Goal: Information Seeking & Learning: Learn about a topic

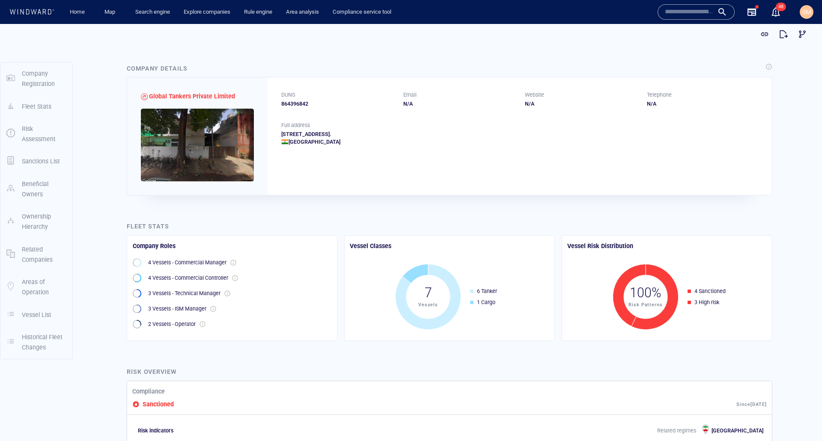
click at [324, 231] on div "Fleet Stats" at bounding box center [449, 227] width 649 height 14
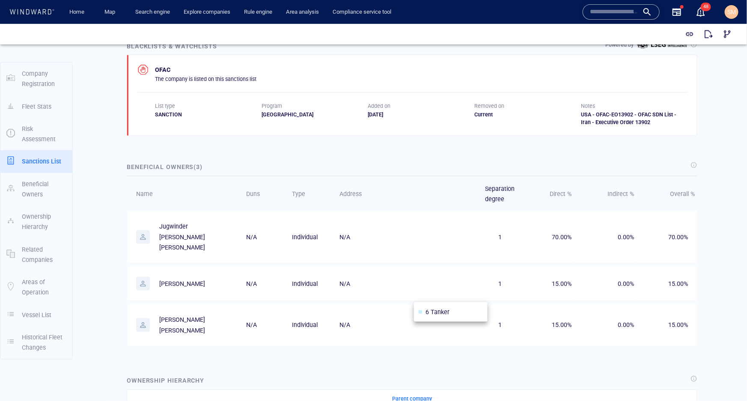
scroll to position [476, 0]
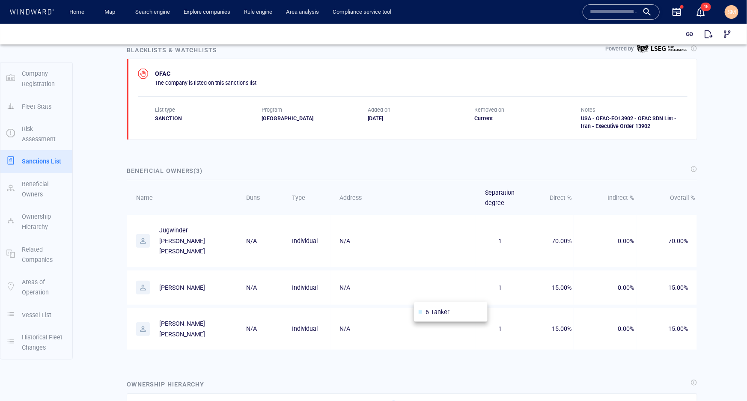
drag, startPoint x: 205, startPoint y: 170, endPoint x: 134, endPoint y: 169, distance: 71.9
click at [134, 169] on div "Beneficial Owners ( 3 )" at bounding box center [164, 171] width 79 height 14
drag, startPoint x: 126, startPoint y: 169, endPoint x: 212, endPoint y: 170, distance: 86.1
click at [212, 170] on div "Beneficial Owners ( 3 )" at bounding box center [412, 171] width 574 height 14
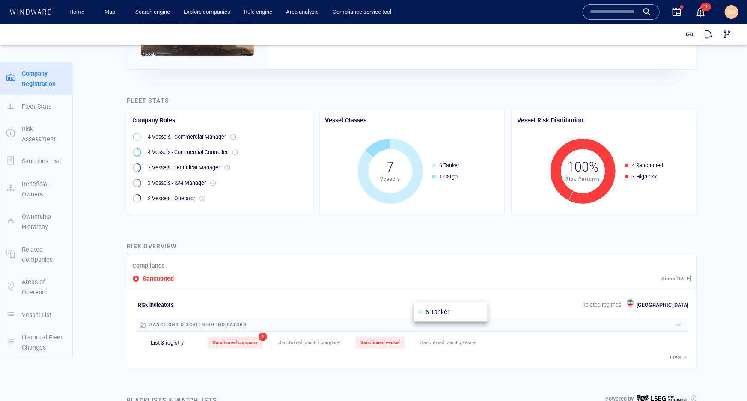
scroll to position [0, 0]
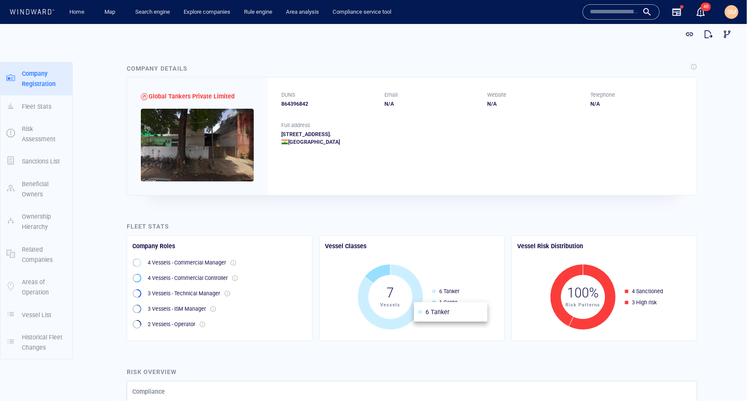
click at [455, 224] on div "Fleet Stats" at bounding box center [412, 226] width 574 height 14
click at [600, 17] on input "text" at bounding box center [614, 12] width 49 height 13
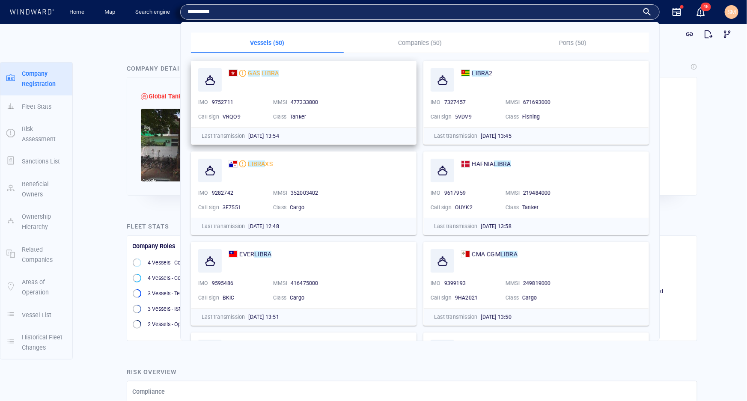
type input "*********"
click at [256, 75] on mark "GAS" at bounding box center [254, 73] width 12 height 7
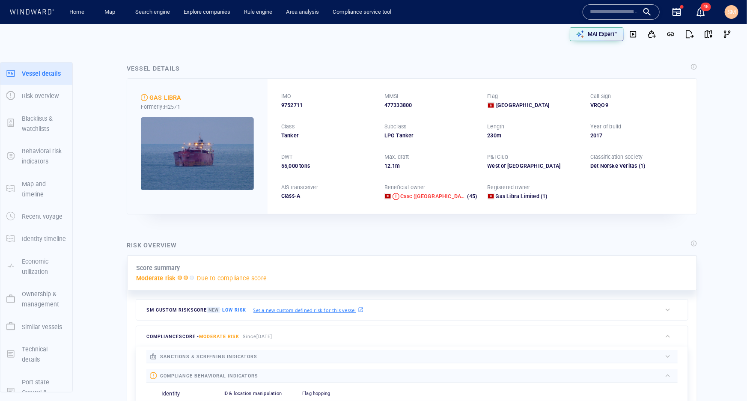
click at [36, 309] on p "Ownership & management" at bounding box center [44, 299] width 45 height 21
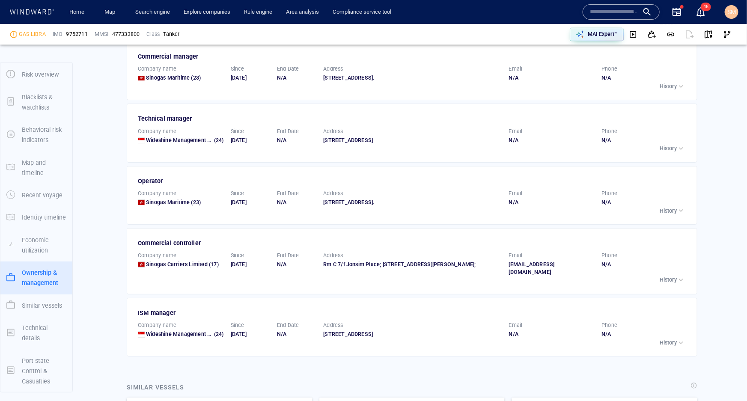
scroll to position [1006, 0]
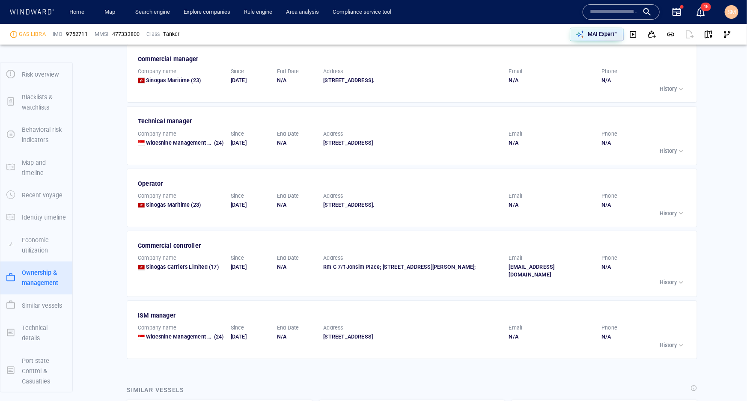
click at [741, 227] on div "Vessel details Error occurred while fetching the vessel details Risk overview R…" at bounding box center [412, 33] width 670 height 1976
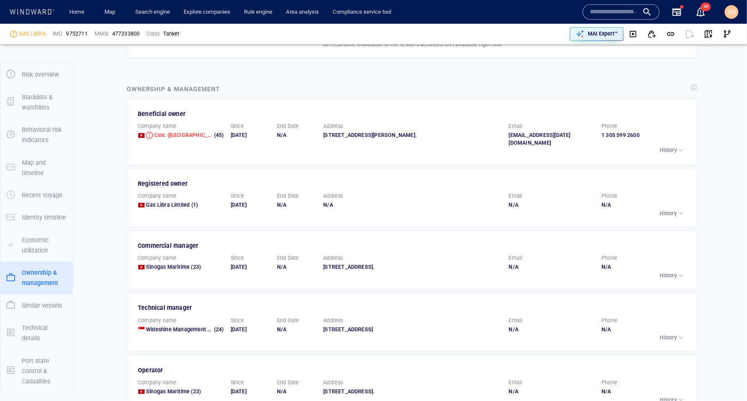
scroll to position [808, 0]
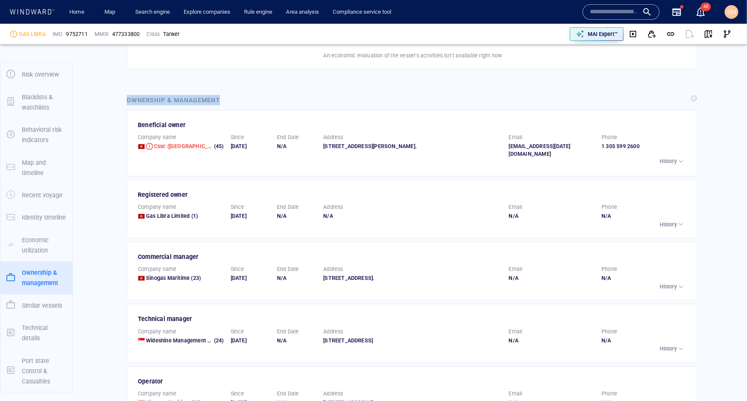
drag, startPoint x: 229, startPoint y: 96, endPoint x: 122, endPoint y: 96, distance: 107.9
click at [122, 96] on div "Ownership & management Beneficial owner Company name Cssc (hong Kong) Shipping …" at bounding box center [412, 326] width 584 height 476
click at [122, 98] on div "Ownership & management Beneficial owner Company name Cssc (hong Kong) Shipping …" at bounding box center [412, 326] width 584 height 476
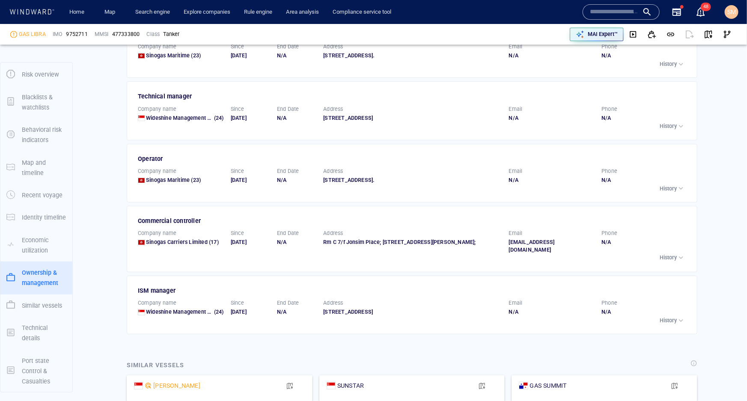
scroll to position [1042, 0]
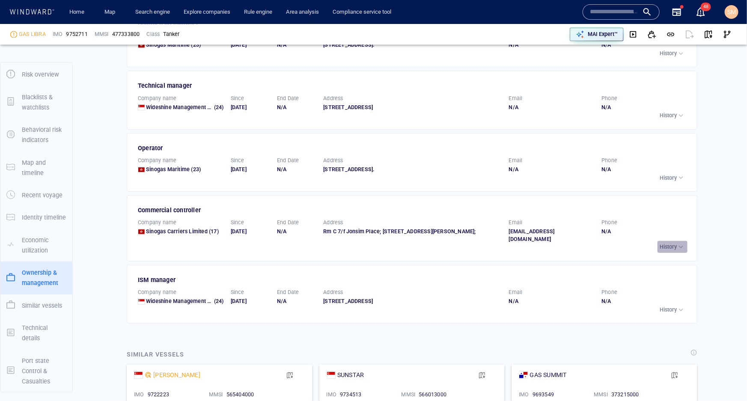
click at [670, 251] on p "History" at bounding box center [668, 247] width 17 height 8
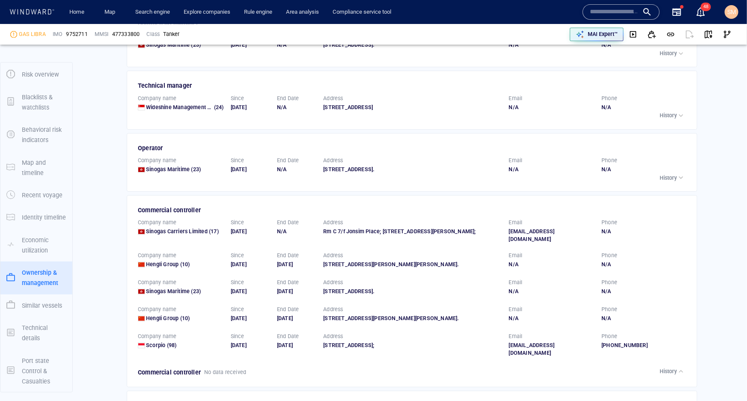
click at [663, 375] on p "History" at bounding box center [668, 372] width 17 height 8
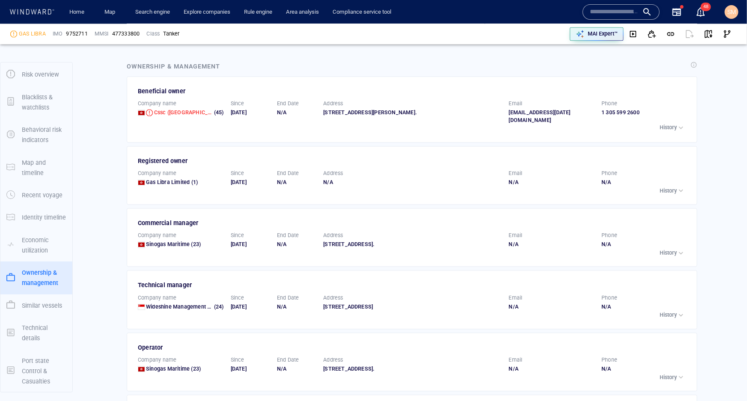
scroll to position [839, 0]
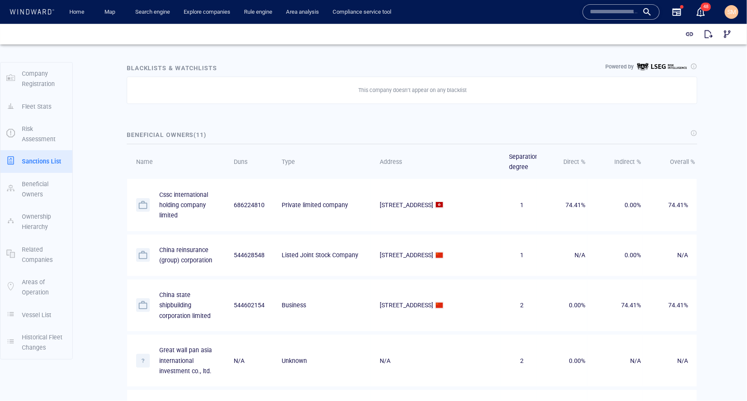
scroll to position [583, 0]
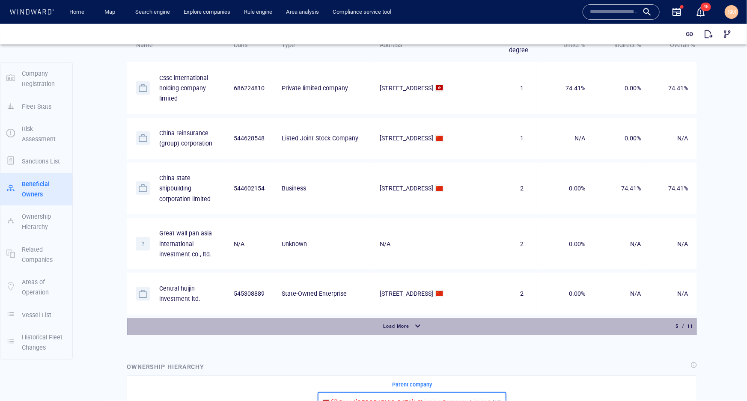
click at [420, 325] on div "button" at bounding box center [418, 326] width 14 height 15
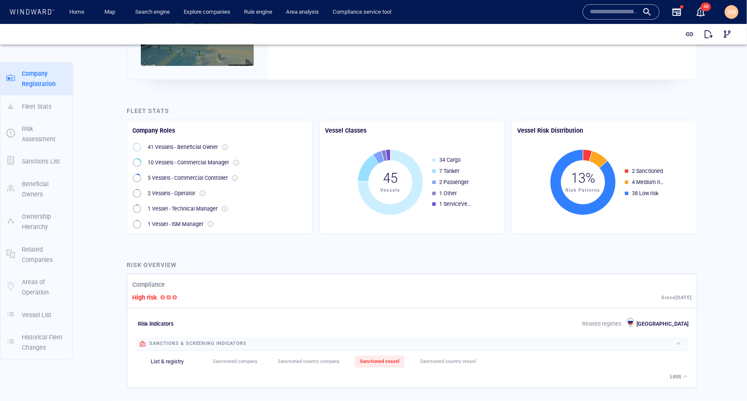
scroll to position [0, 0]
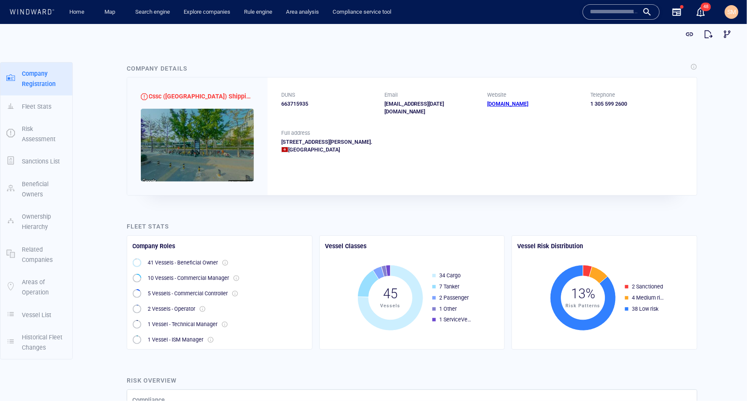
click at [307, 105] on div "663715935" at bounding box center [327, 104] width 93 height 8
click at [306, 101] on div "663715935" at bounding box center [327, 104] width 93 height 8
drag, startPoint x: 308, startPoint y: 101, endPoint x: 281, endPoint y: 95, distance: 27.7
click at [281, 95] on div "DUNS 663715935" at bounding box center [327, 103] width 93 height 24
click at [310, 102] on div "663715935" at bounding box center [327, 104] width 93 height 8
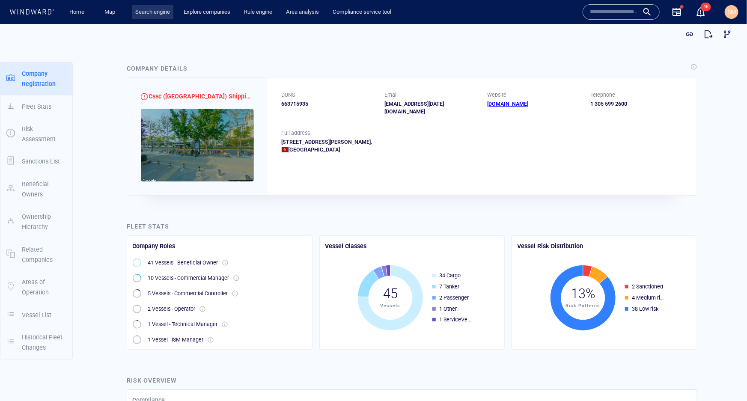
click at [154, 16] on link "Search engine" at bounding box center [153, 12] width 42 height 15
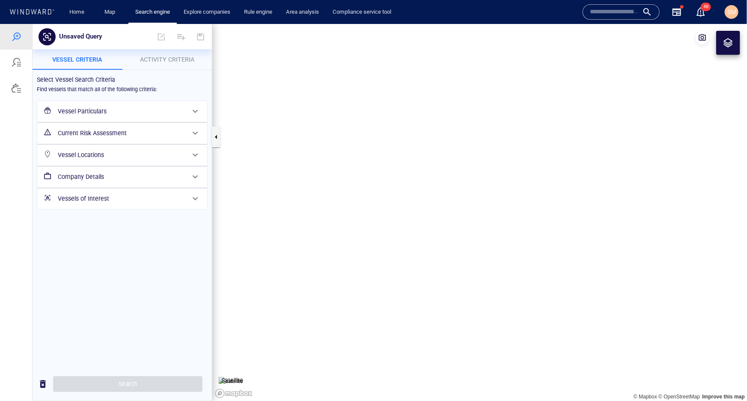
click at [103, 174] on h6 "Company Details" at bounding box center [121, 176] width 127 height 11
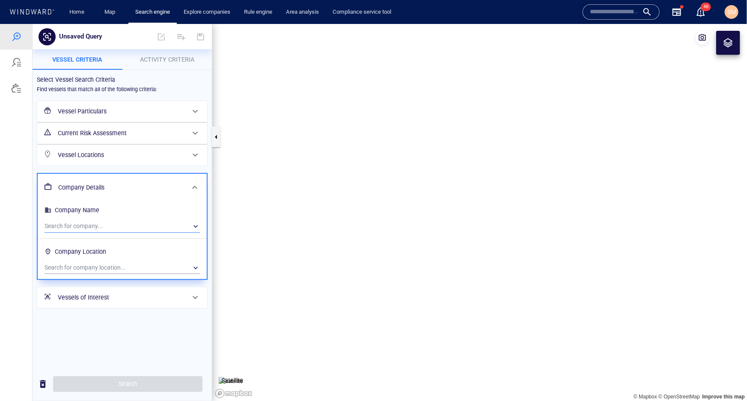
click at [91, 221] on div "​" at bounding box center [122, 226] width 155 height 13
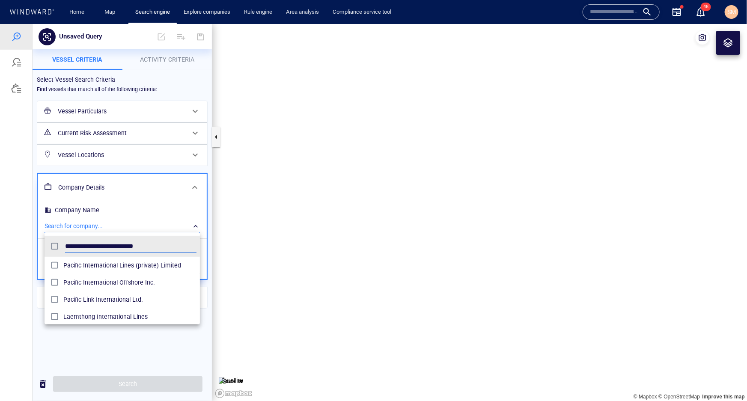
scroll to position [80, 150]
type input "**********"
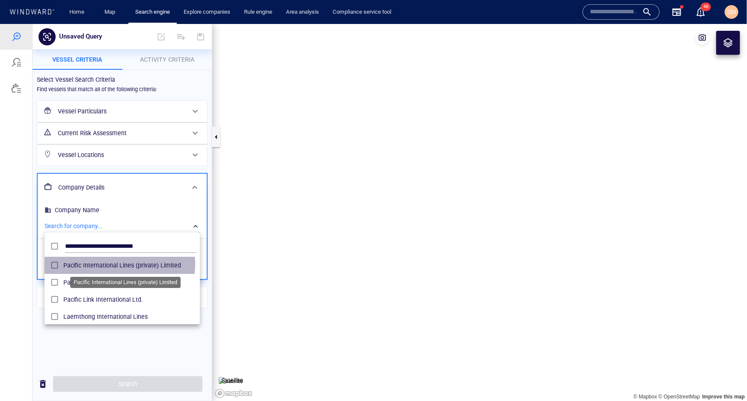
click at [113, 264] on span "Pacific International Lines (private) Limited" at bounding box center [129, 265] width 133 height 10
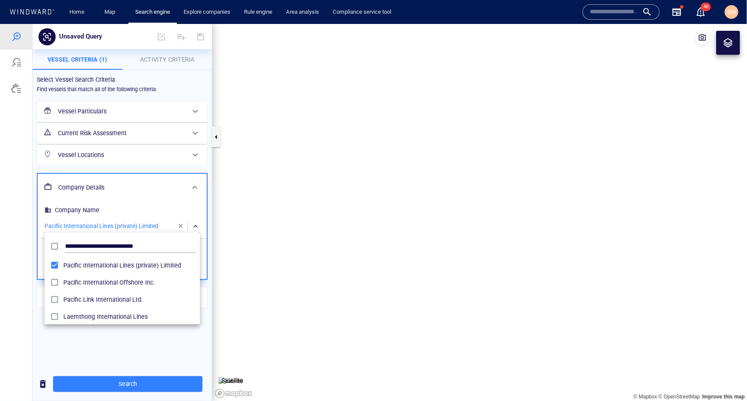
click at [137, 385] on div at bounding box center [373, 212] width 747 height 377
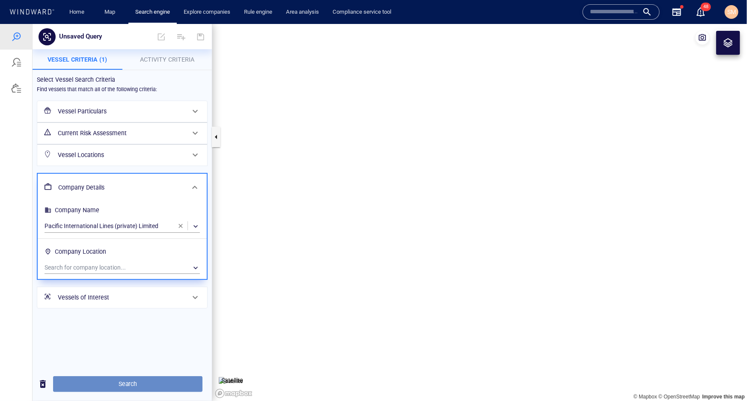
click at [122, 384] on span "Search" at bounding box center [128, 383] width 136 height 11
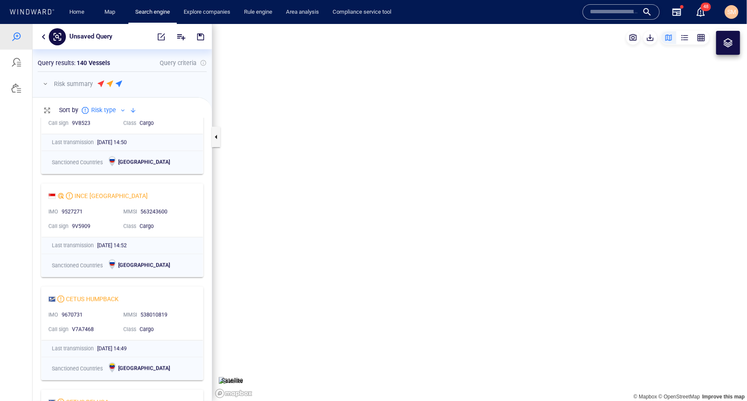
scroll to position [404, 0]
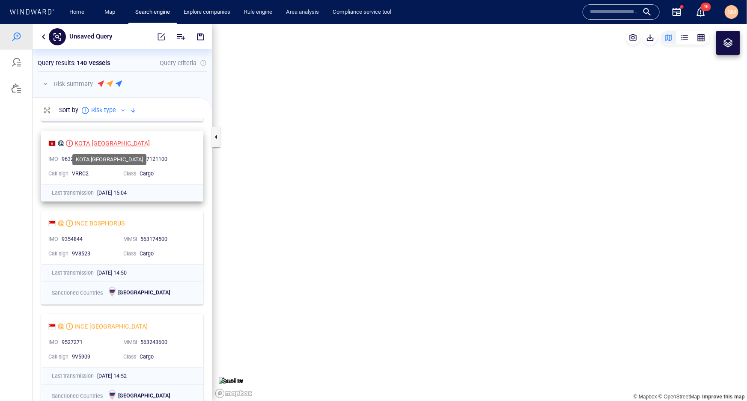
click at [98, 140] on div "KOTA [GEOGRAPHIC_DATA]" at bounding box center [111, 143] width 75 height 10
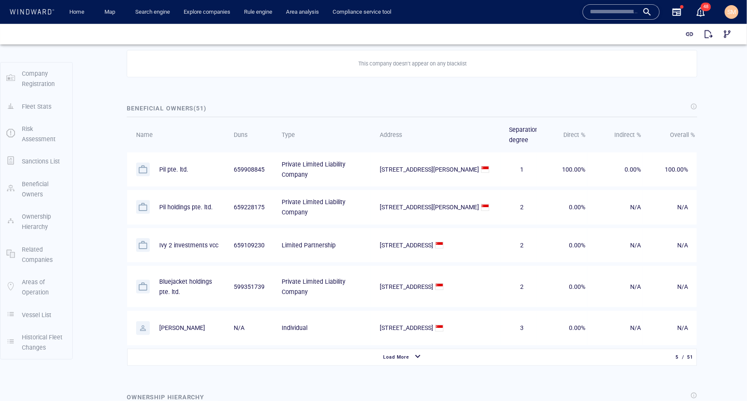
scroll to position [467, 0]
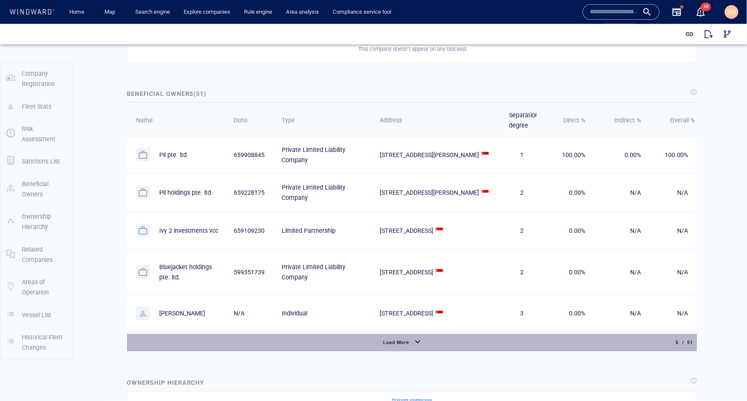
click at [415, 340] on div "button" at bounding box center [418, 342] width 14 height 15
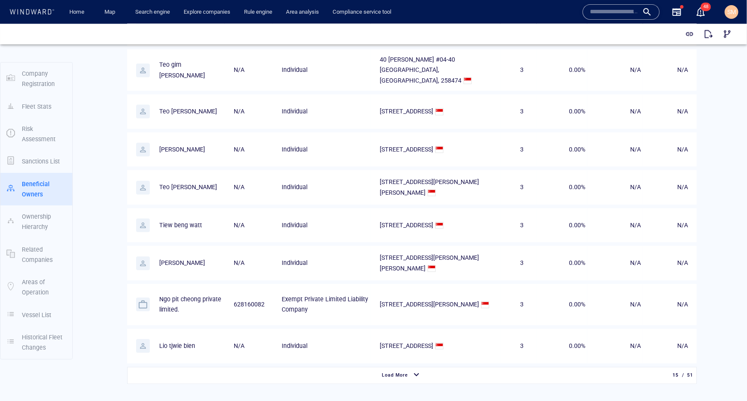
scroll to position [834, 0]
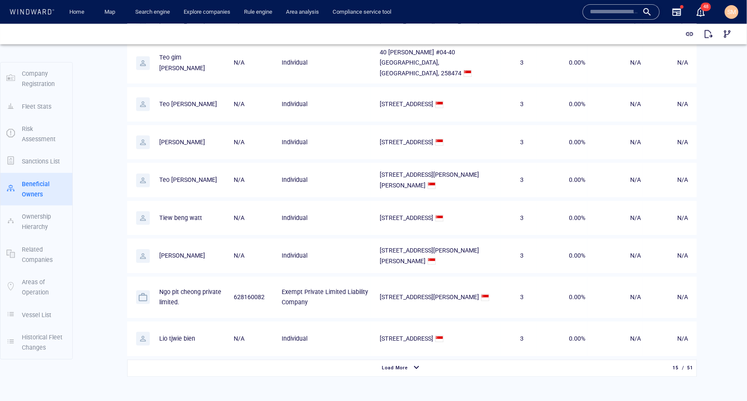
click at [391, 365] on span "Load More" at bounding box center [395, 368] width 26 height 6
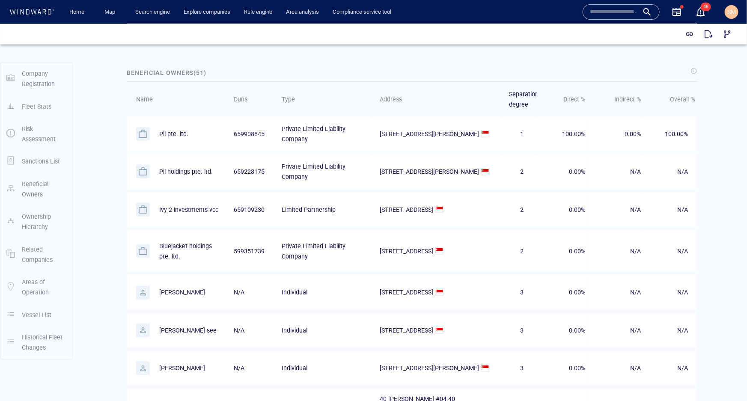
scroll to position [484, 0]
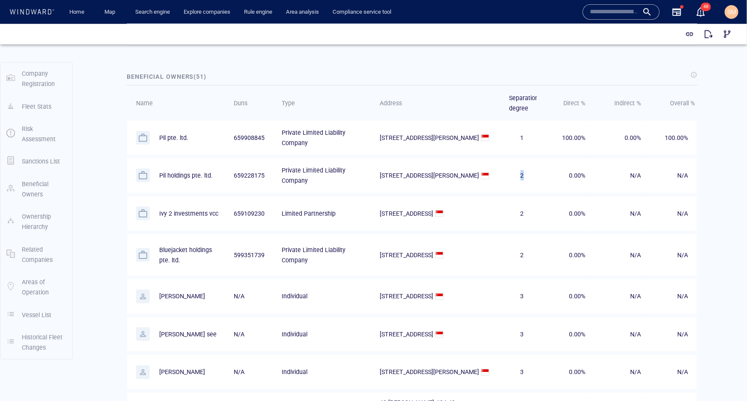
click at [516, 173] on div "2" at bounding box center [522, 175] width 26 height 10
click at [522, 177] on div "2" at bounding box center [522, 175] width 26 height 10
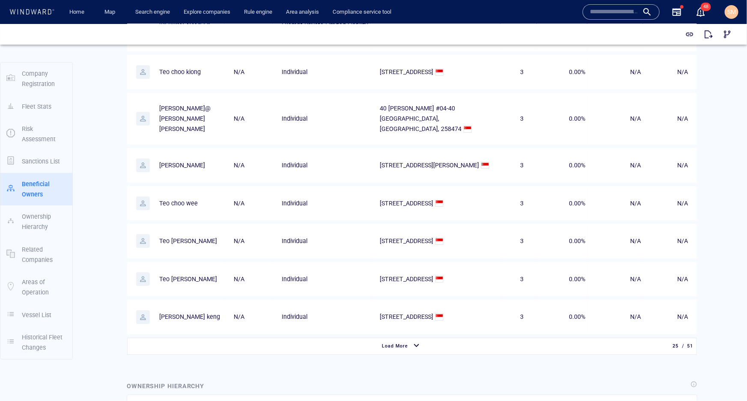
scroll to position [1301, 0]
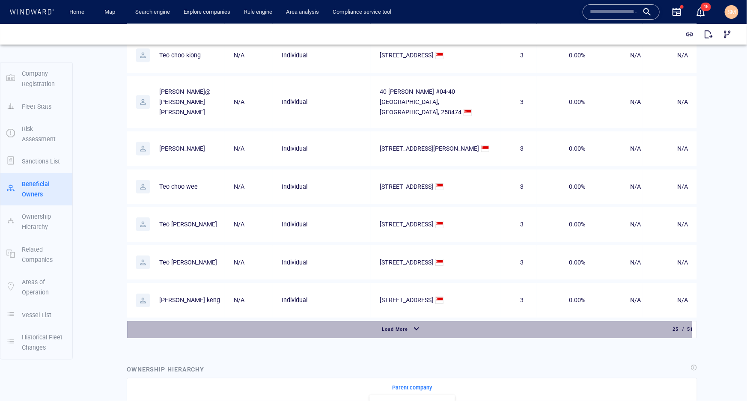
click at [406, 323] on div "Load More" at bounding box center [395, 329] width 30 height 12
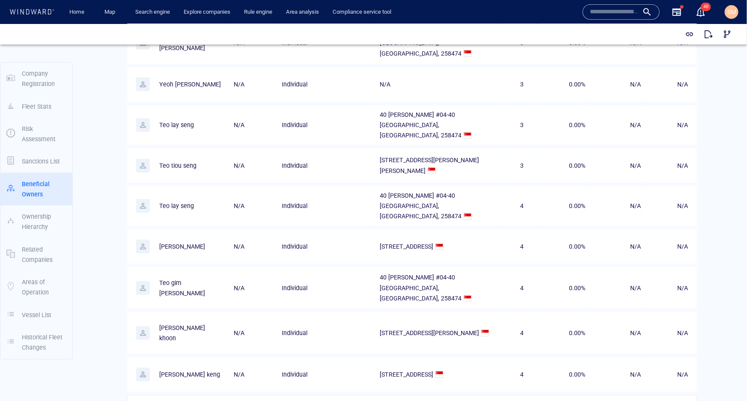
scroll to position [1652, 0]
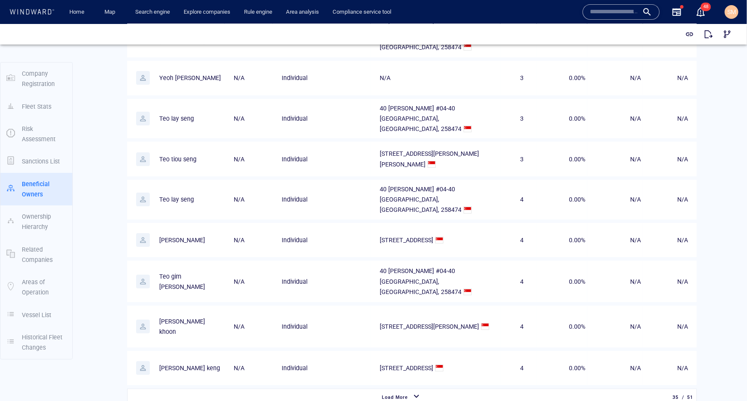
click at [418, 389] on div "button" at bounding box center [417, 396] width 14 height 15
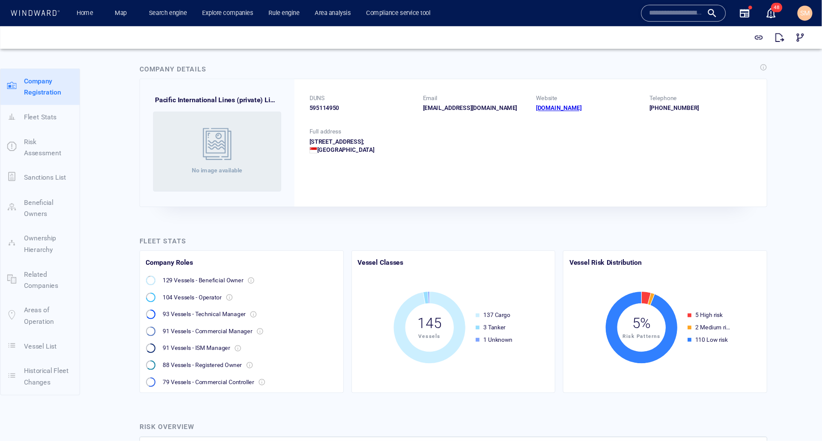
scroll to position [0, 0]
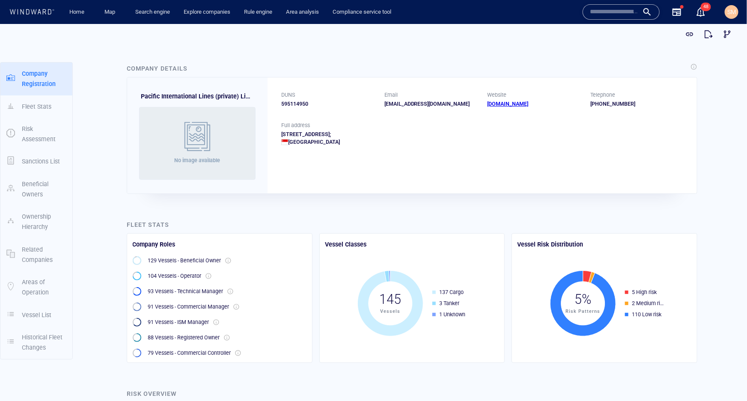
click at [553, 165] on div "DUNS 595114950 Email general@sgp.pilship.com Website www.pilship.com Telephone …" at bounding box center [482, 135] width 429 height 116
